Goal: Information Seeking & Learning: Learn about a topic

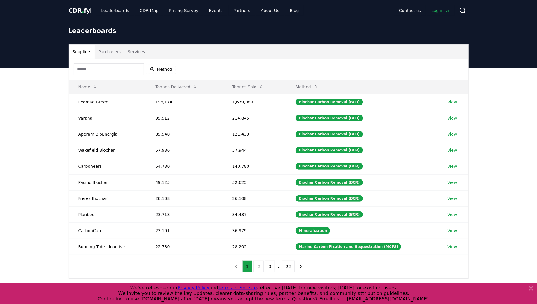
click at [76, 11] on span "CDR . fyi" at bounding box center [80, 10] width 23 height 7
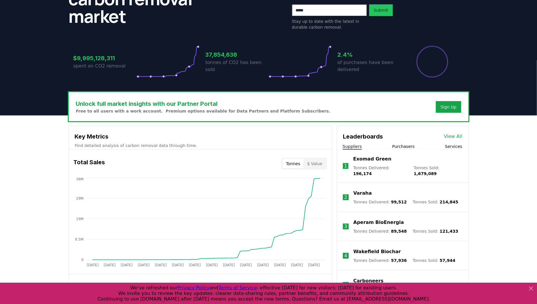
scroll to position [102, 0]
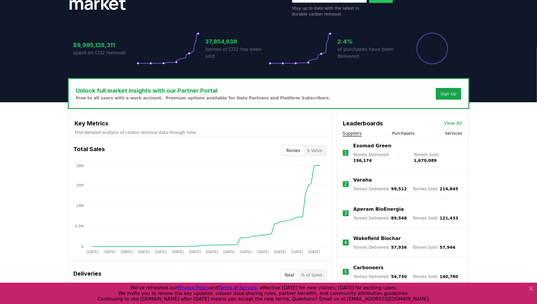
click at [452, 121] on link "View All" at bounding box center [453, 123] width 18 height 7
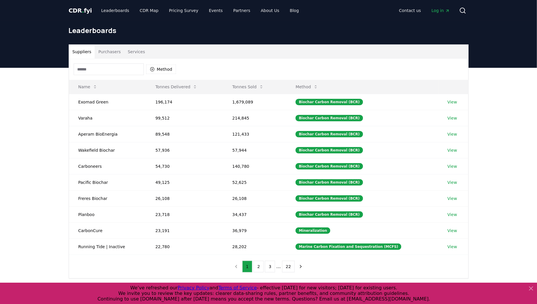
click at [112, 63] on input at bounding box center [109, 69] width 70 height 12
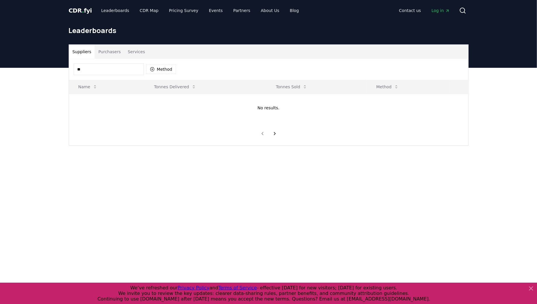
type input "*"
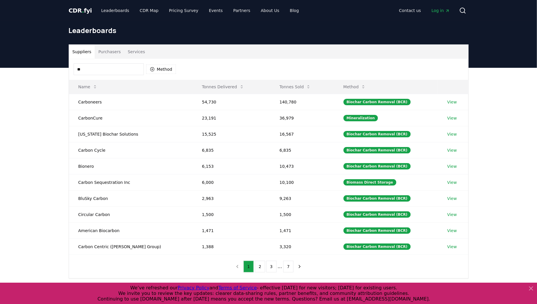
type input "*"
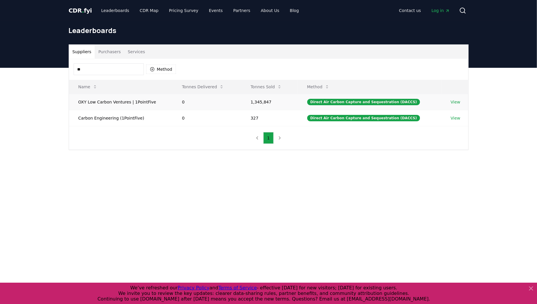
type input "**"
click at [455, 101] on link "View" at bounding box center [456, 102] width 10 height 6
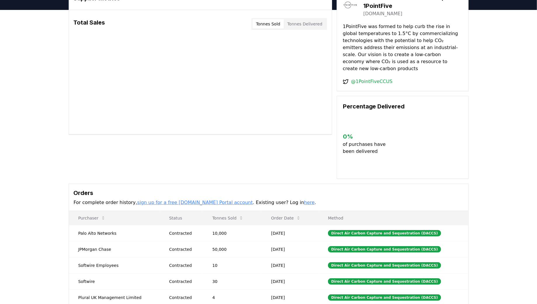
scroll to position [81, 0]
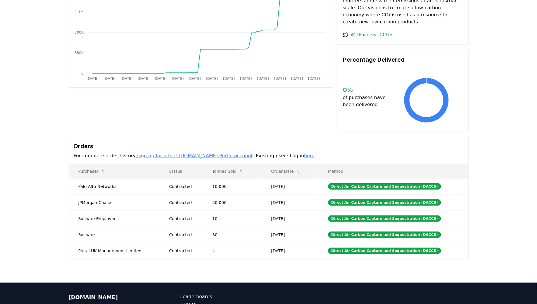
click at [283, 166] on button "Order Date" at bounding box center [285, 172] width 39 height 12
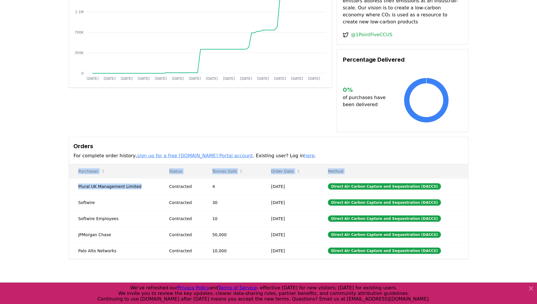
drag, startPoint x: 157, startPoint y: 178, endPoint x: 297, endPoint y: 251, distance: 158.4
click at [297, 251] on div "Supplier Metrics Total Sales Tonnes Sold Tonnes Delivered Jan 2019 Jul 2019 Jan…" at bounding box center [268, 123] width 537 height 320
click at [297, 252] on div "Supplier Metrics Total Sales Tonnes Sold Tonnes Delivered Jan 2019 Jul 2019 Jan…" at bounding box center [268, 123] width 537 height 320
